Goal: Information Seeking & Learning: Understand process/instructions

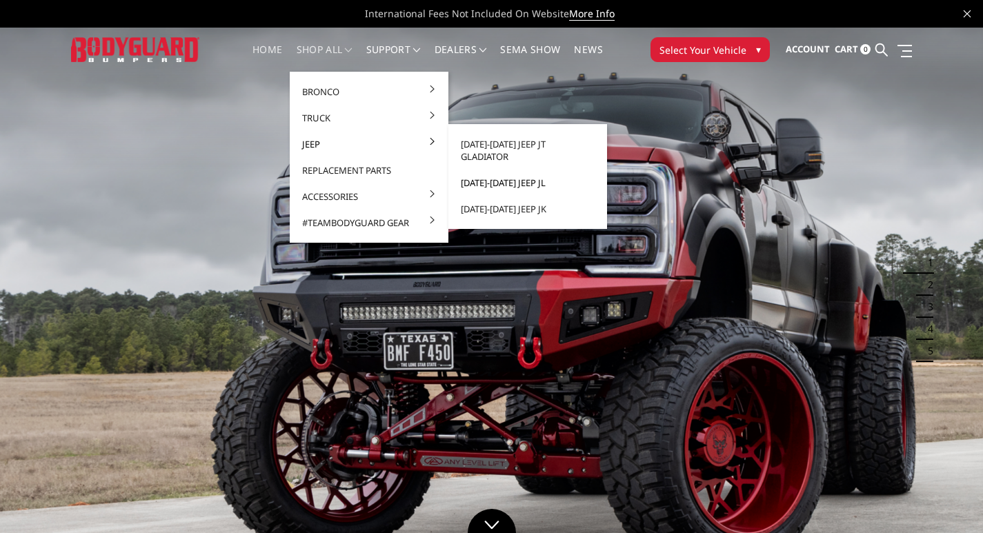
click at [502, 171] on link "[DATE]-[DATE] Jeep JL" at bounding box center [528, 183] width 148 height 26
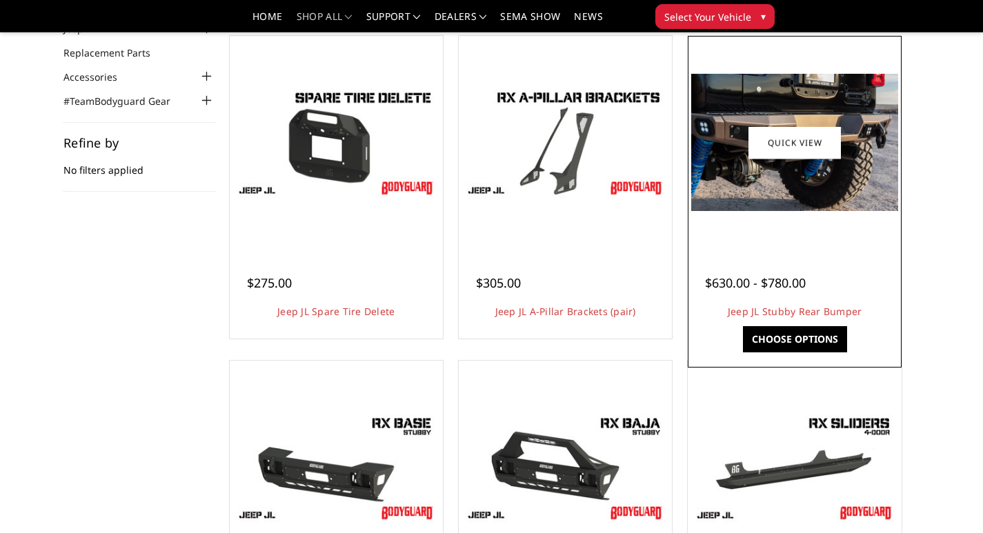
scroll to position [345, 0]
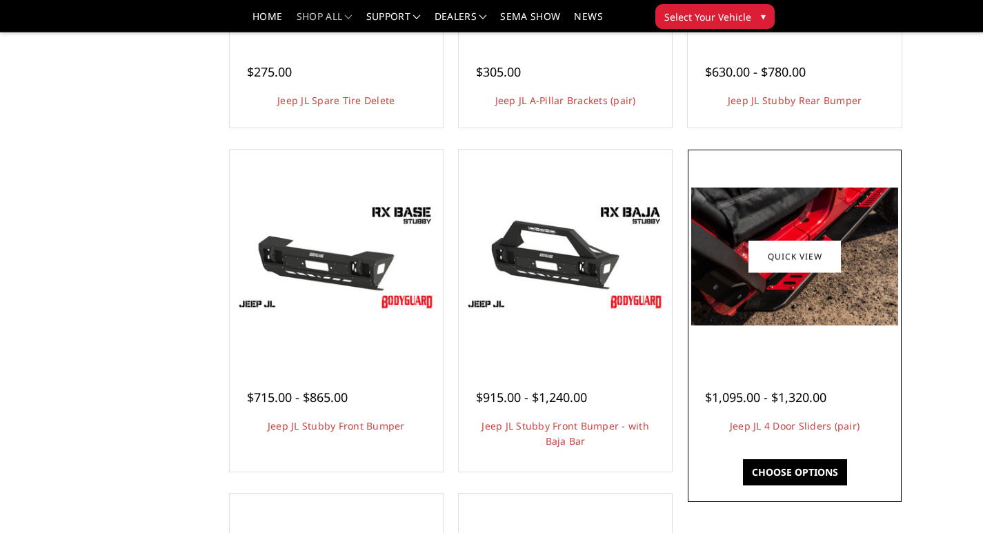
click at [780, 284] on img at bounding box center [794, 256] width 206 height 137
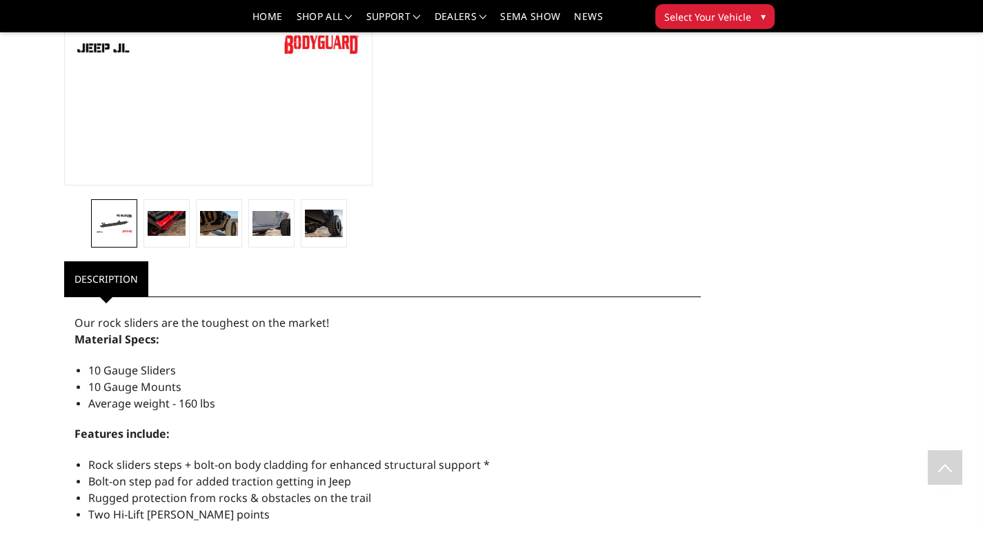
scroll to position [74, 0]
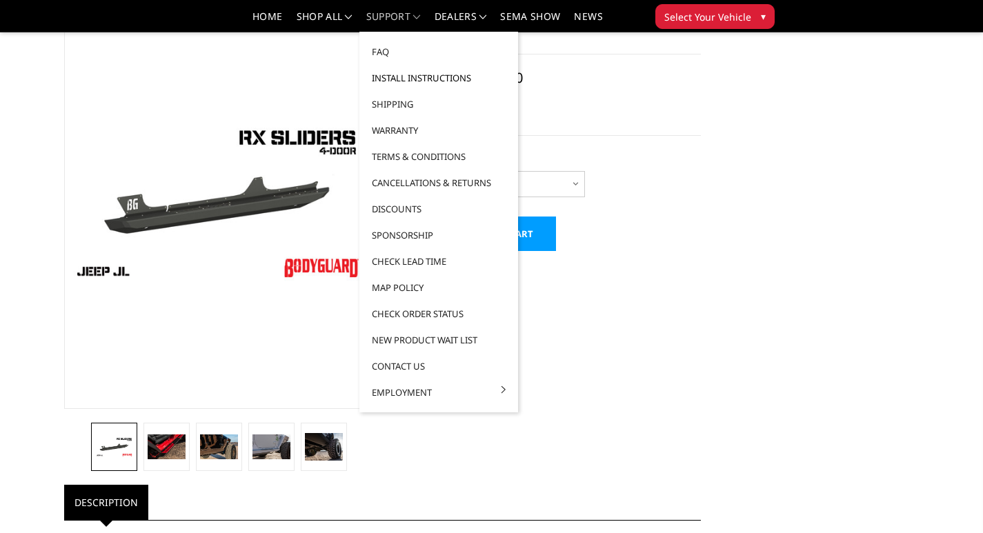
click at [410, 83] on link "Install Instructions" at bounding box center [439, 78] width 148 height 26
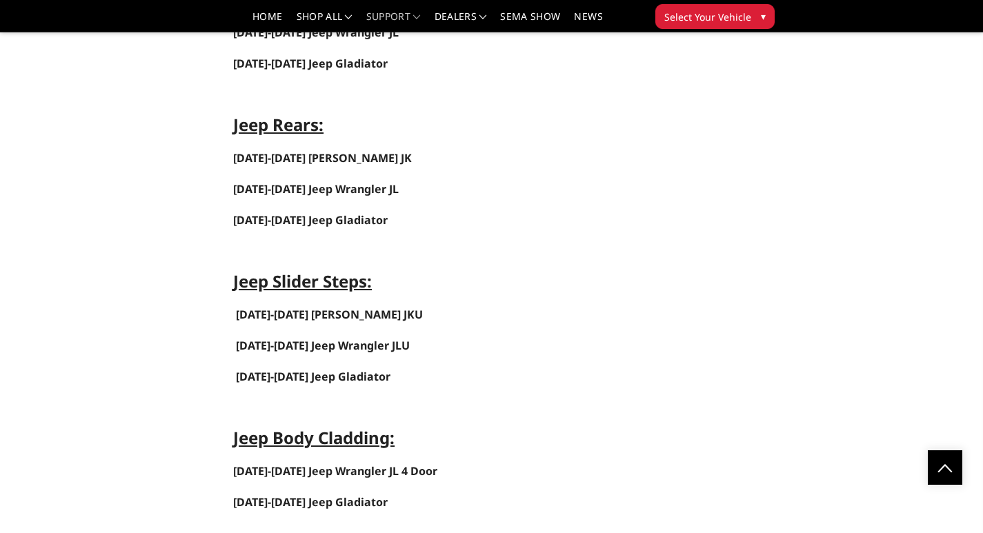
scroll to position [4967, 0]
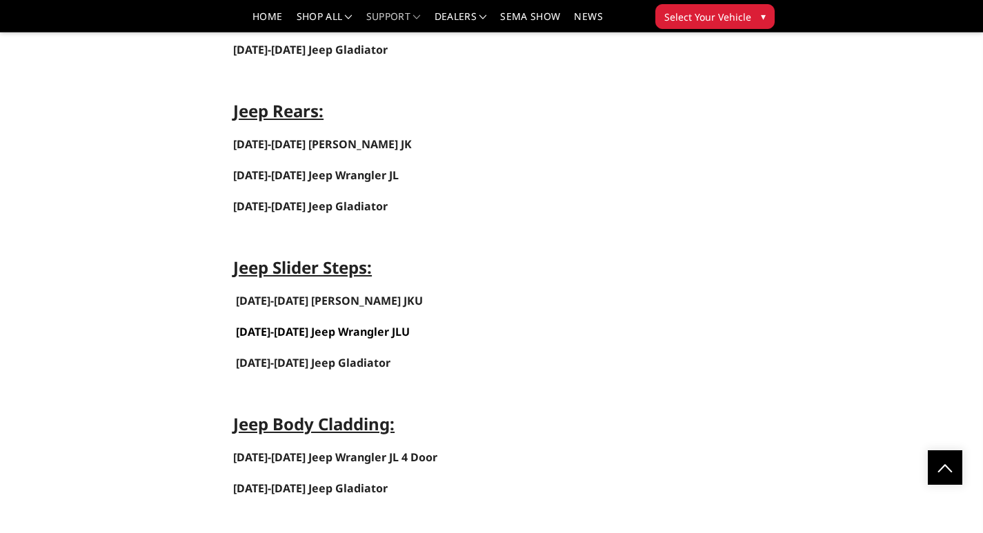
click at [377, 334] on link "2018-2025 Jeep Wrangler JLU" at bounding box center [323, 331] width 174 height 15
